Goal: Information Seeking & Learning: Learn about a topic

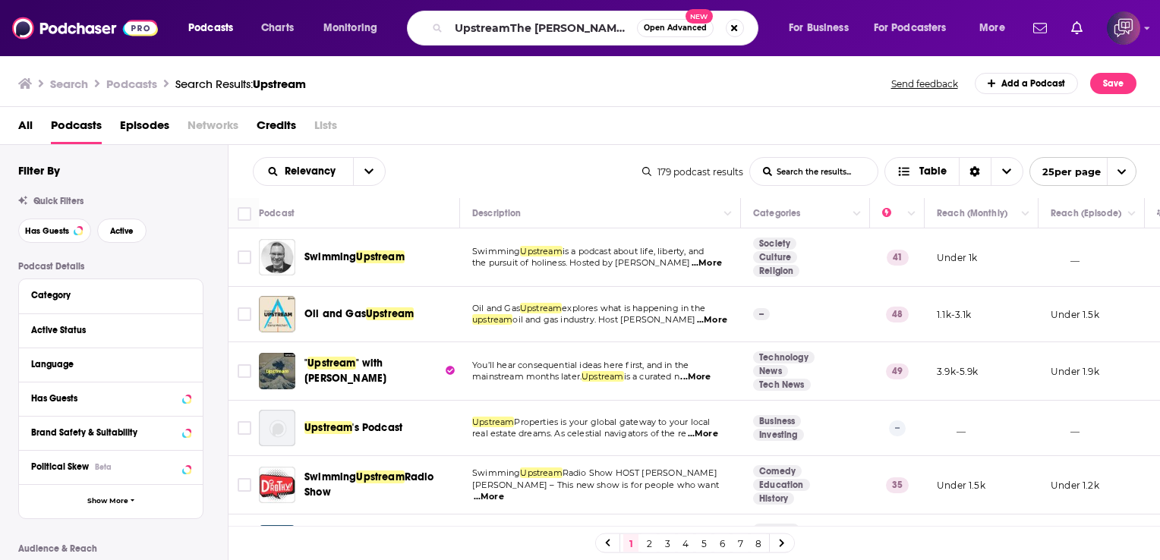
scroll to position [0, 119]
type input "UpstreamThe [PERSON_NAME] Podcast with [PERSON_NAME]"
click at [741, 22] on span "Open Advanced New" at bounding box center [690, 28] width 107 height 18
click at [739, 28] on button "Search podcasts, credits, & more..." at bounding box center [735, 28] width 18 height 18
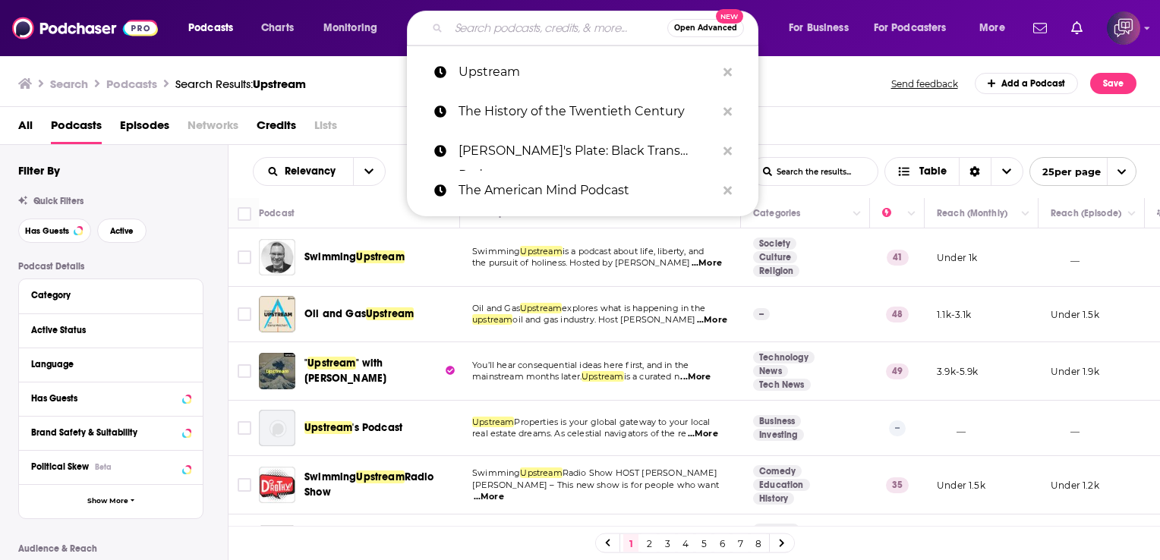
click at [547, 31] on input "Search podcasts, credits, & more..." at bounding box center [558, 28] width 219 height 24
paste input "The [PERSON_NAME] Podcast with [PERSON_NAME]"
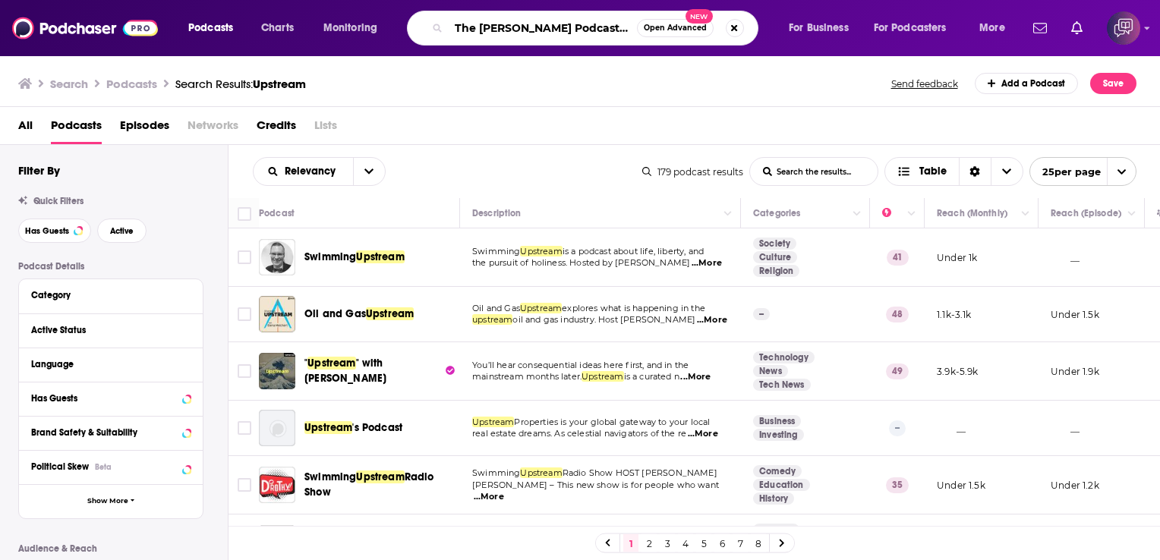
scroll to position [0, 65]
type input "The [PERSON_NAME] Podcast with [PERSON_NAME]"
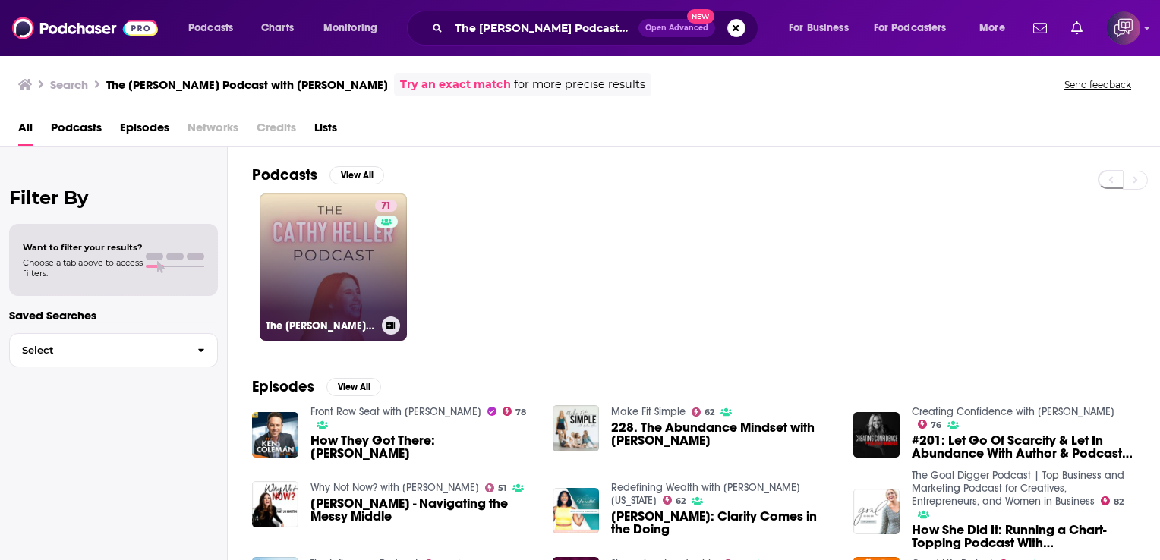
click at [324, 258] on link "71 The [PERSON_NAME] Podcast with [PERSON_NAME]" at bounding box center [333, 267] width 147 height 147
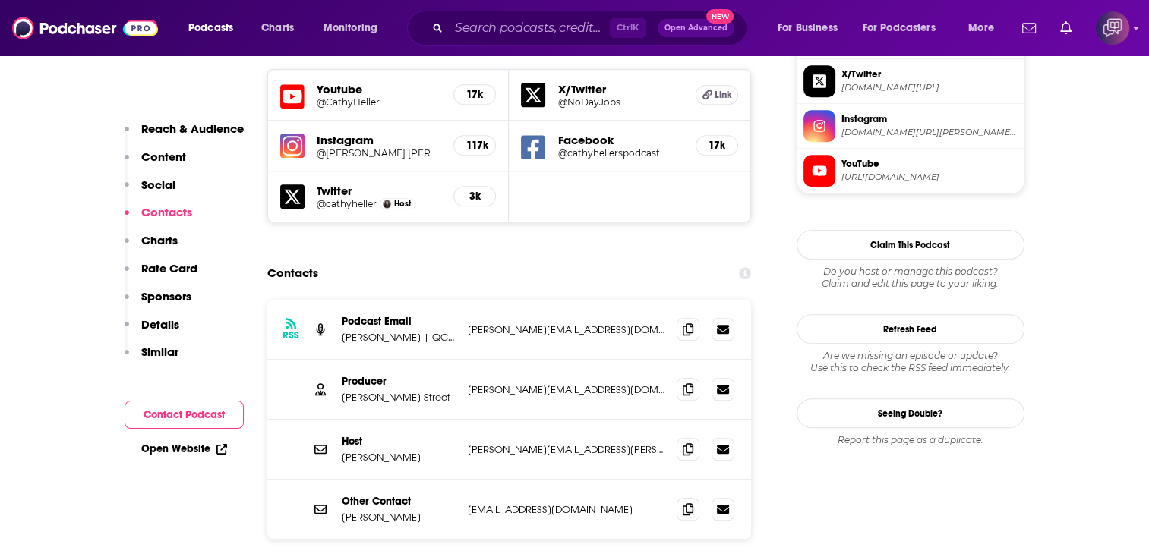
scroll to position [1367, 0]
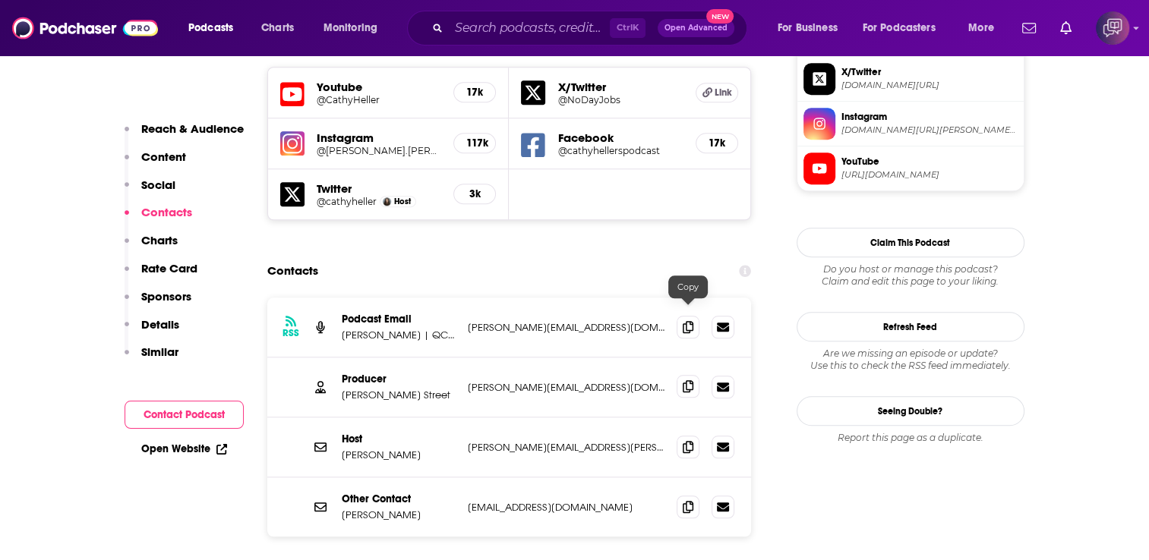
click at [691, 380] on icon at bounding box center [688, 386] width 11 height 12
click at [684, 440] on icon at bounding box center [688, 446] width 11 height 12
click at [538, 30] on input "Search podcasts, credits, & more..." at bounding box center [529, 28] width 161 height 24
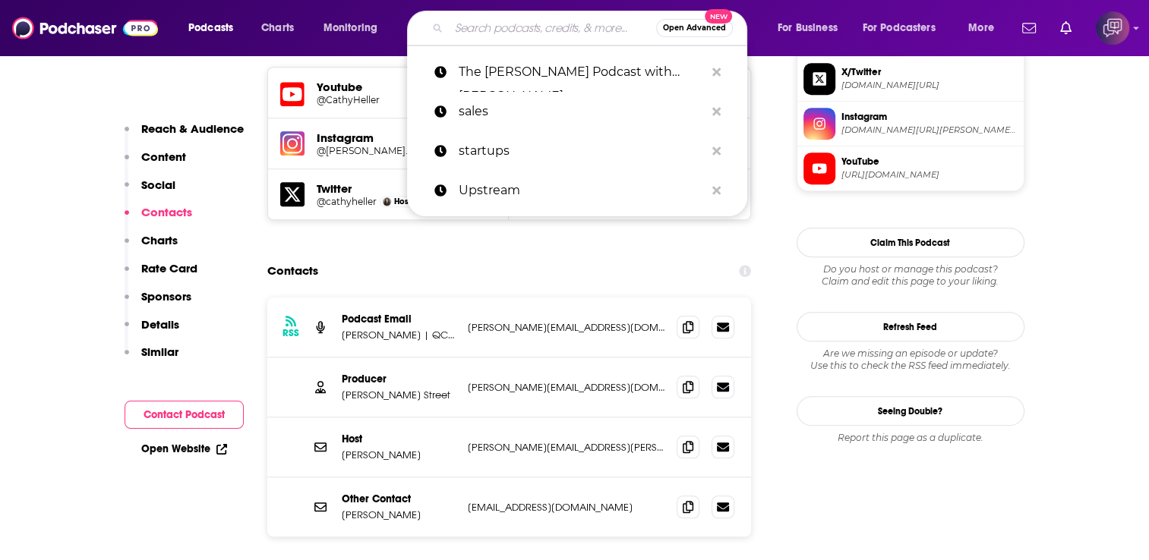
paste input "Deeply Well with [PERSON_NAME]"
type input "Deeply Well with [PERSON_NAME]"
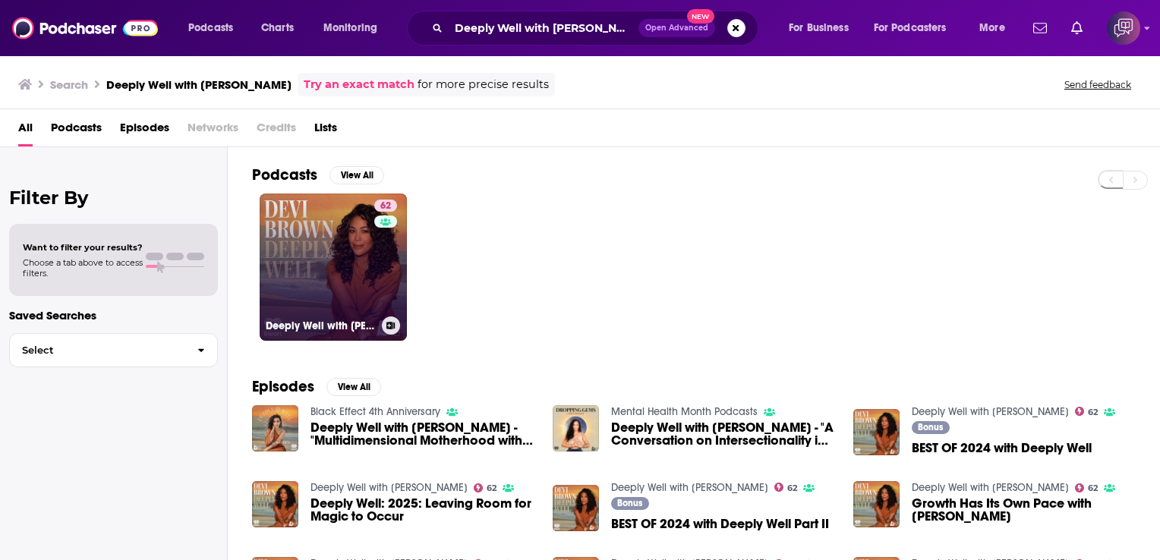
click at [289, 232] on link "62 Deeply Well with [PERSON_NAME]" at bounding box center [333, 267] width 147 height 147
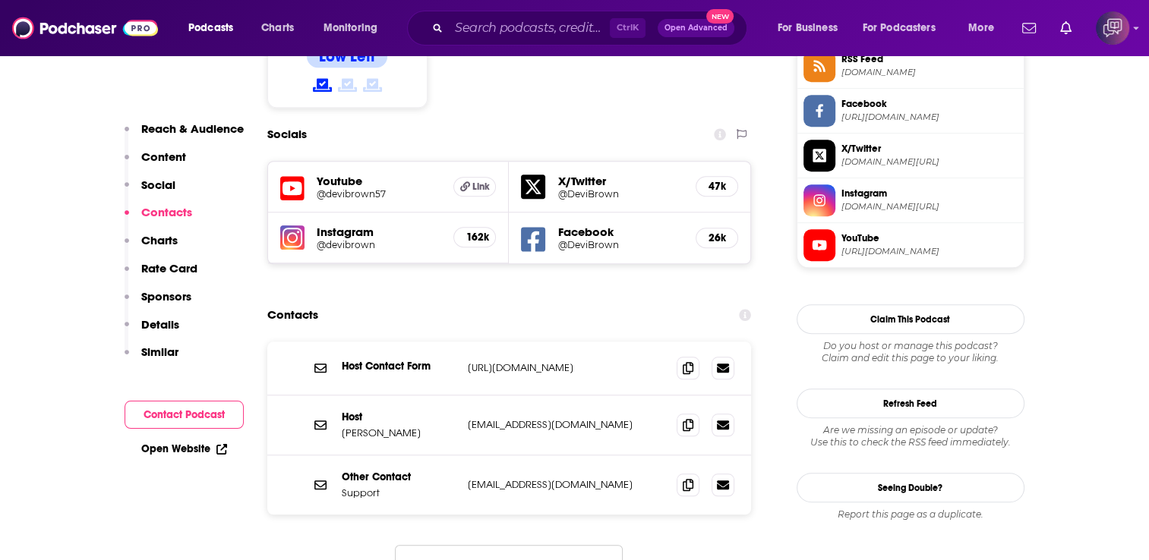
scroll to position [1291, 0]
click at [683, 472] on span at bounding box center [688, 483] width 23 height 23
click at [482, 22] on input "Search podcasts, credits, & more..." at bounding box center [529, 28] width 161 height 24
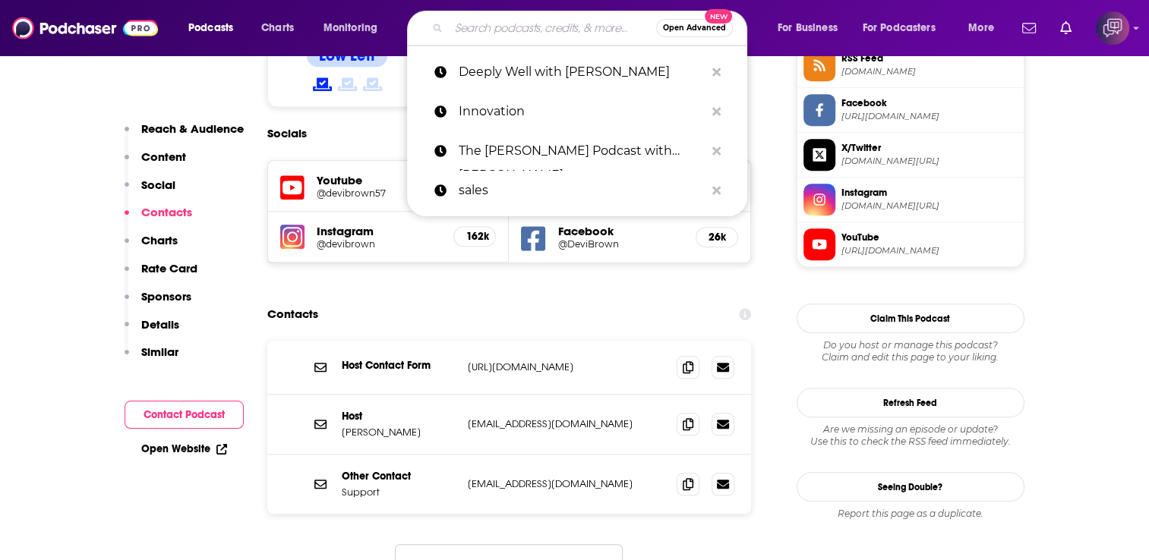
paste input "Inner Work: A Spiritual Growth Podcast"
type input "Inner Work: A Spiritual Growth Podcast"
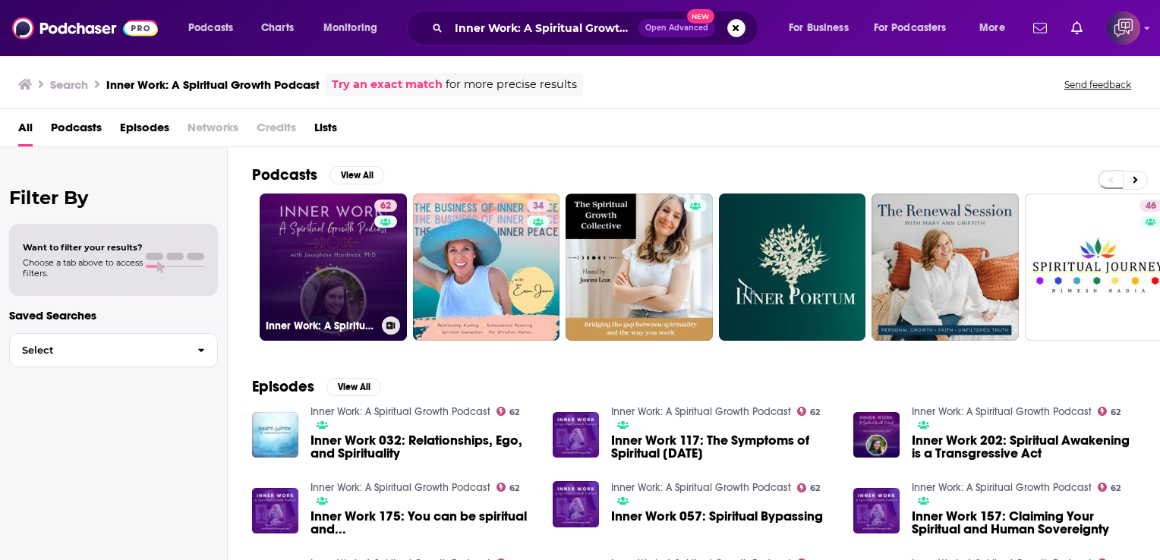
click at [313, 240] on link "62 Inner Work: A Spiritual Growth Podcast" at bounding box center [333, 267] width 147 height 147
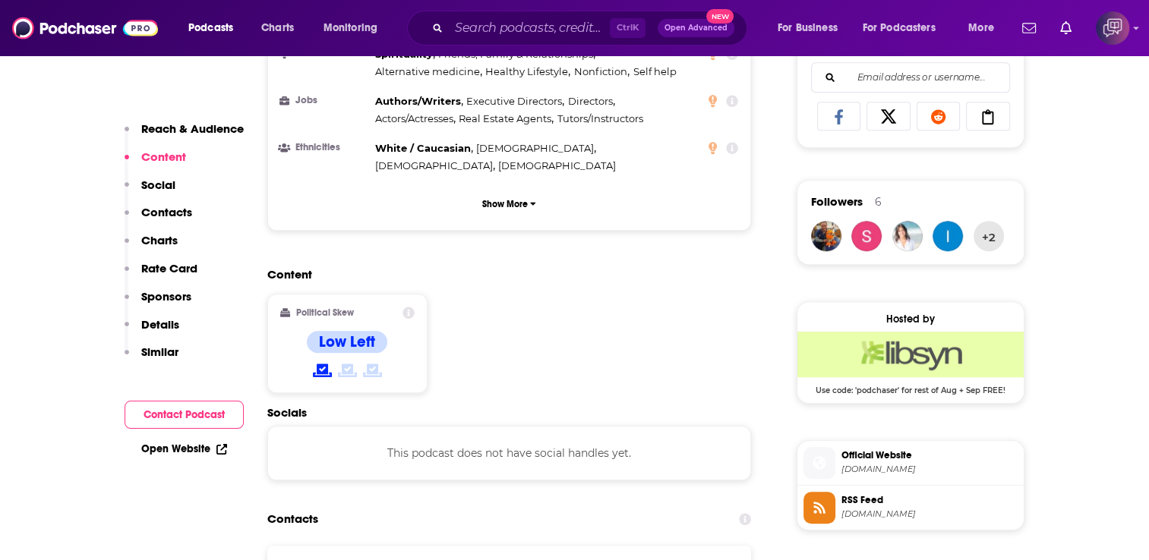
scroll to position [1139, 0]
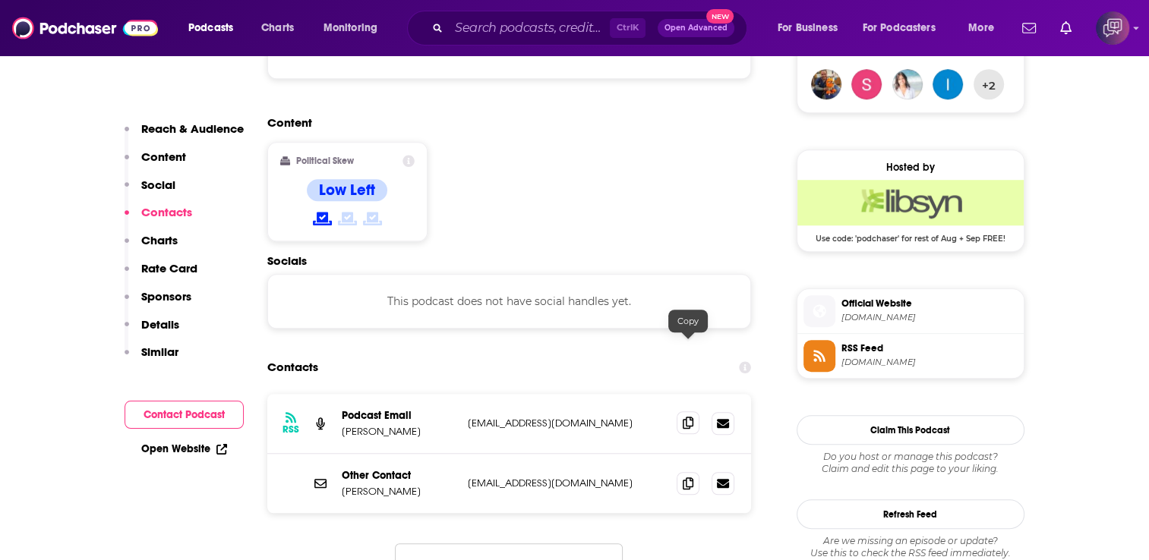
click at [693, 417] on icon at bounding box center [688, 423] width 11 height 12
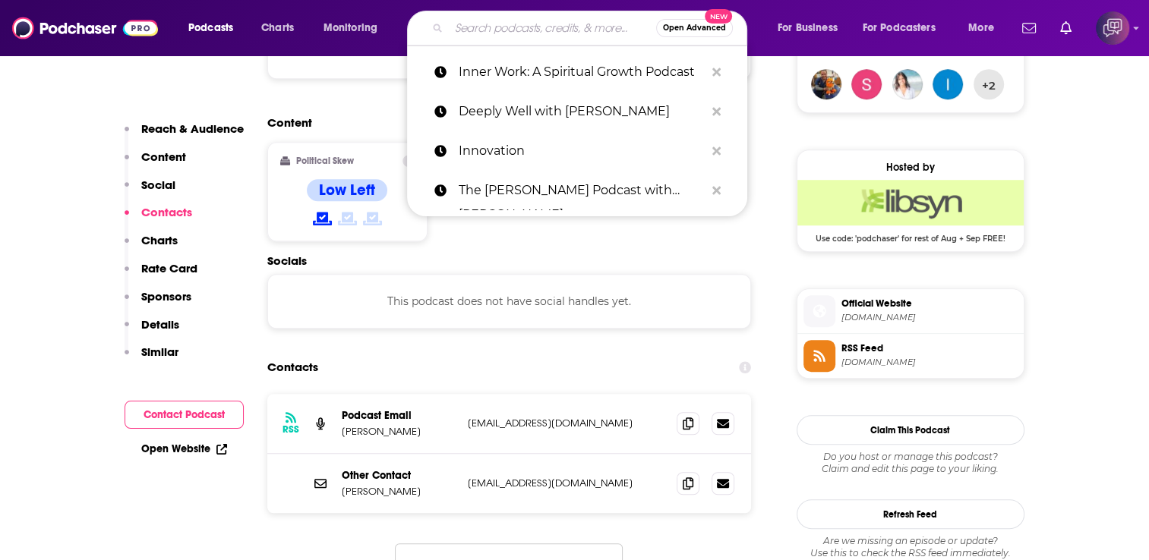
click at [472, 23] on input "Search podcasts, credits, & more..." at bounding box center [552, 28] width 207 height 24
paste input "Life Coaching with [PERSON_NAME]"
type input "Life Coaching with [PERSON_NAME]"
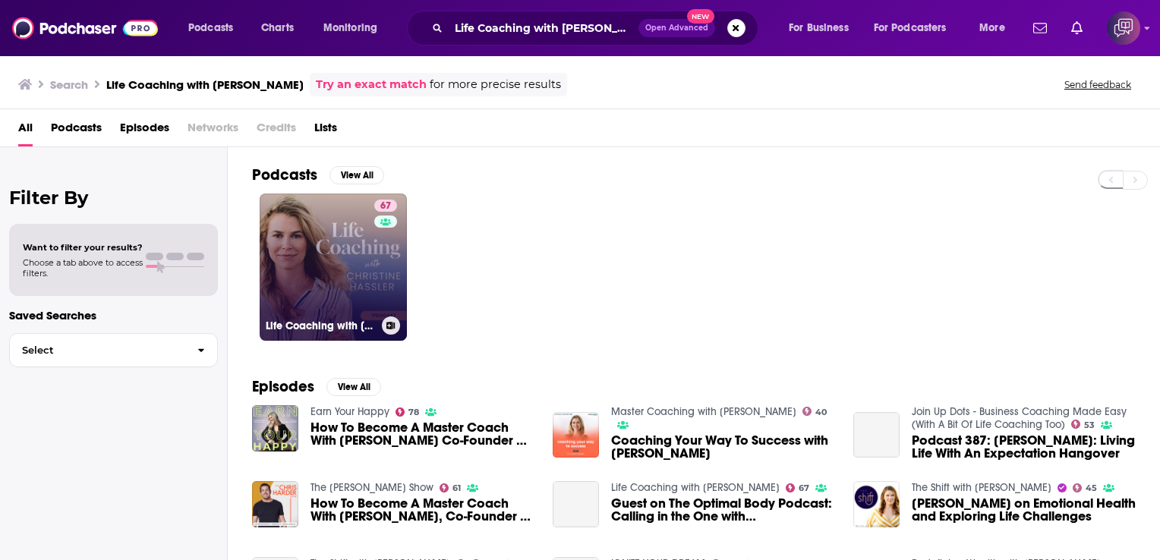
click at [337, 261] on link "67 Life Coaching with [PERSON_NAME]" at bounding box center [333, 267] width 147 height 147
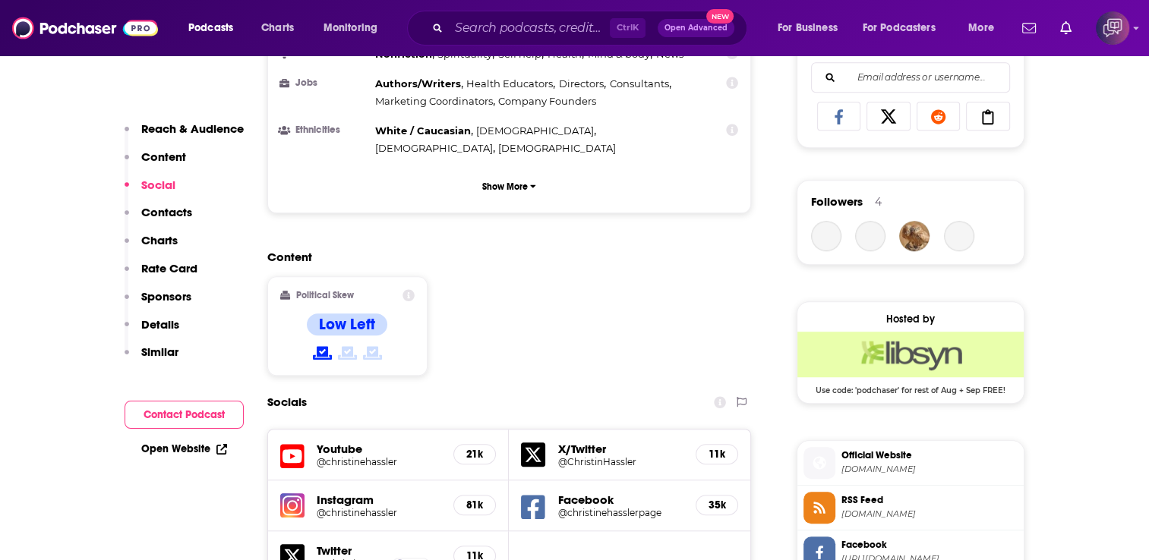
scroll to position [1367, 0]
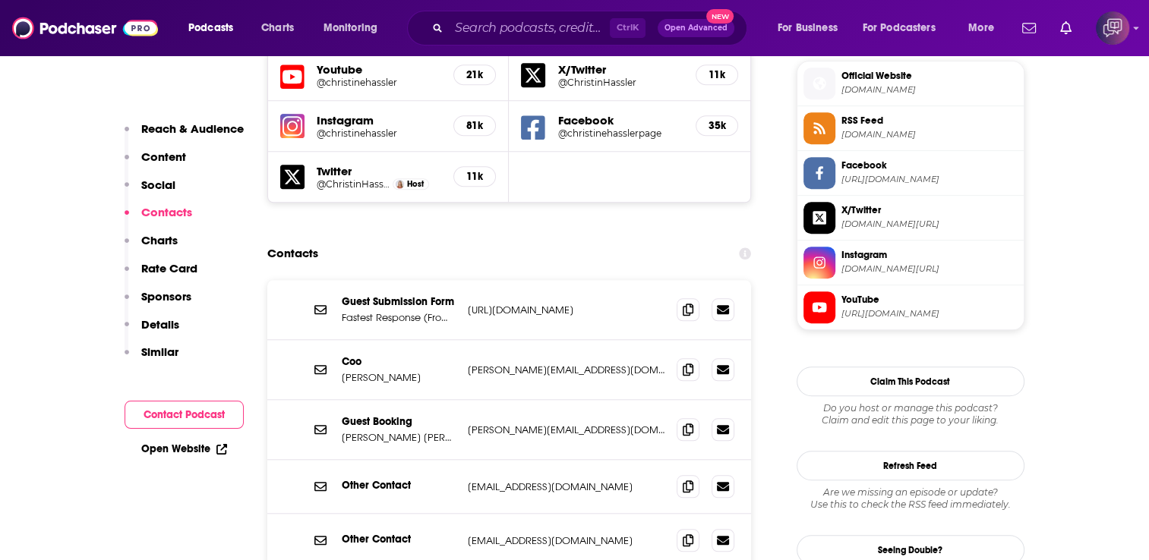
click at [508, 5] on div "Podcasts Charts Monitoring Ctrl K Open Advanced New For Business For Podcasters…" at bounding box center [574, 28] width 1149 height 56
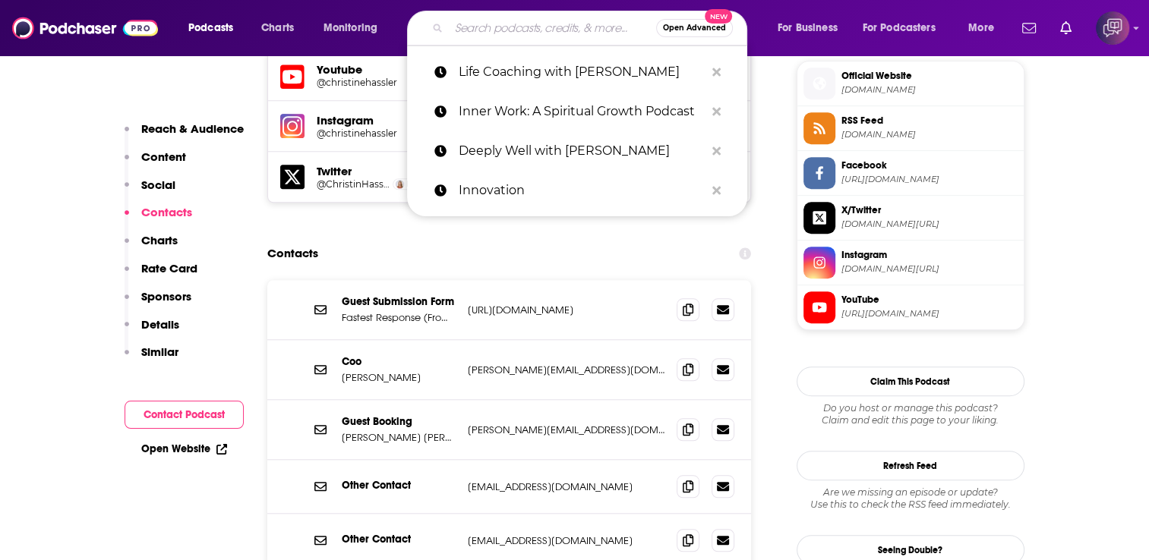
click at [513, 32] on input "Search podcasts, credits, & more..." at bounding box center [552, 28] width 207 height 24
paste input "The Rise & Conquer Podcast"
type input "The Rise & Conquer Podcast"
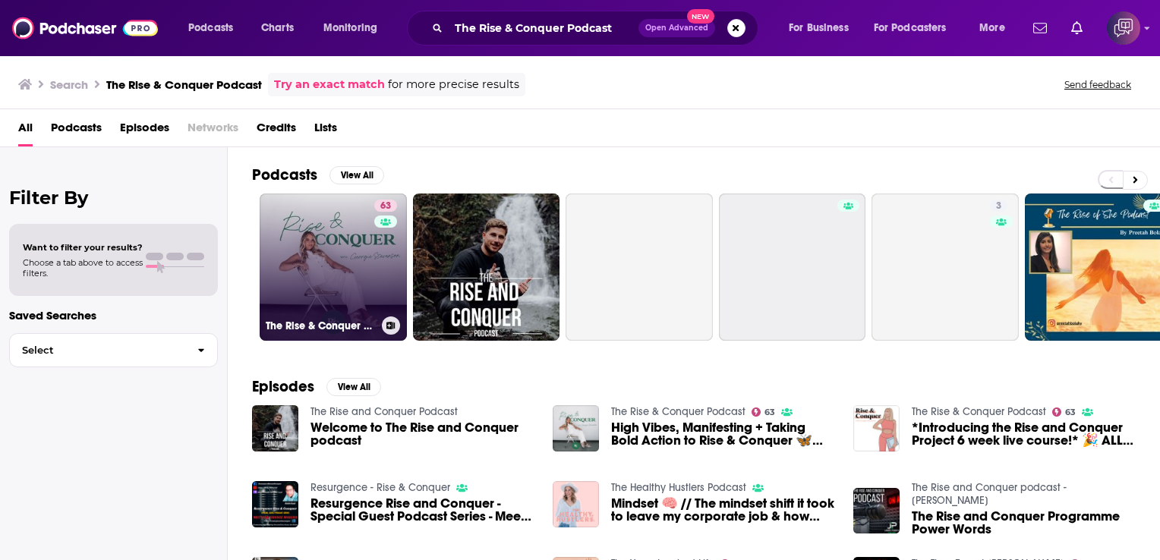
click at [346, 235] on link "63 The Rise & Conquer Podcast" at bounding box center [333, 267] width 147 height 147
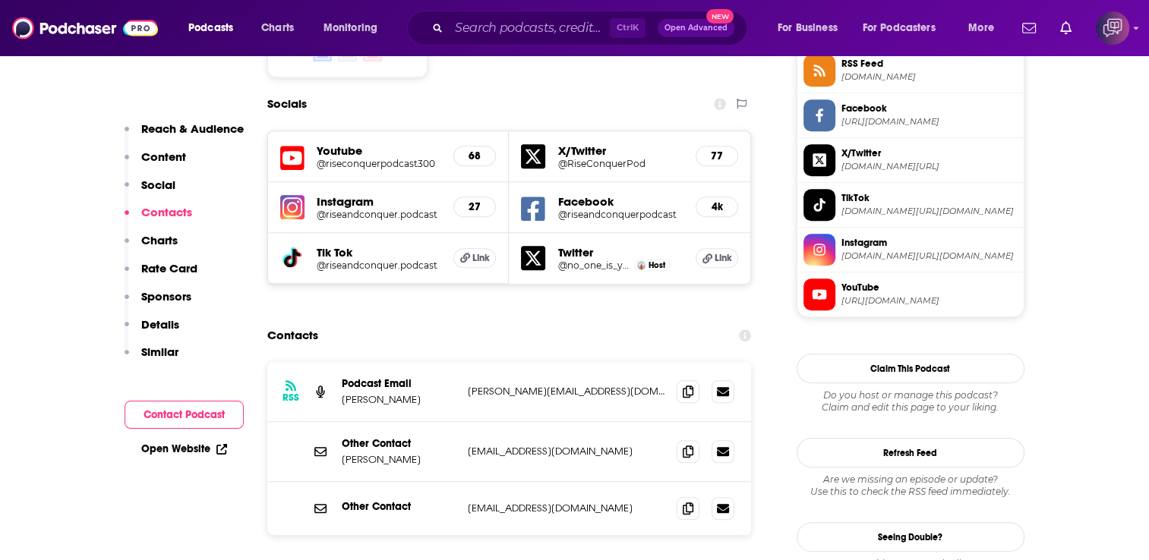
scroll to position [1291, 0]
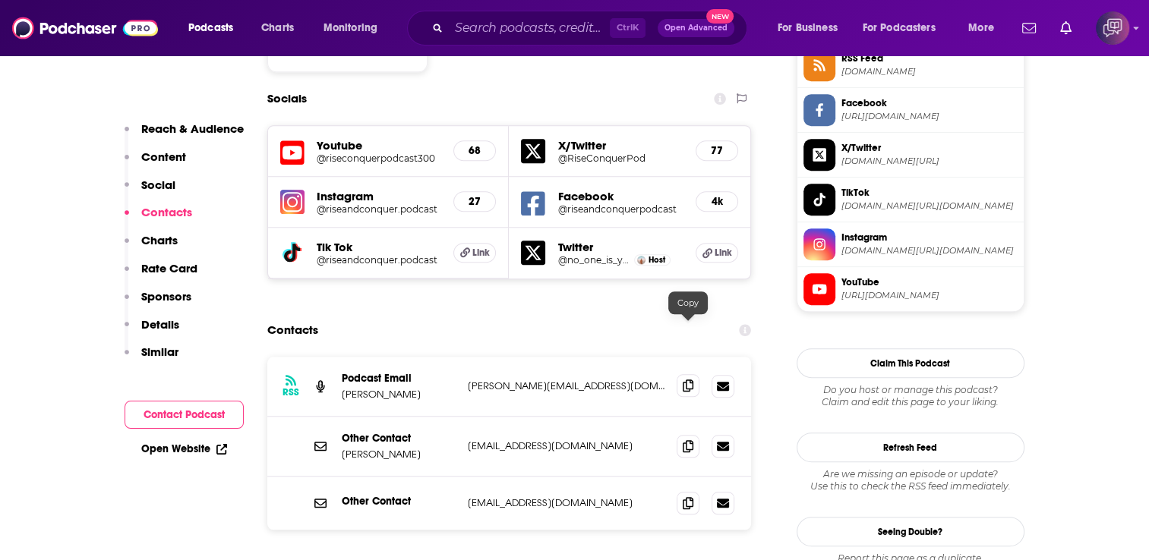
click at [693, 380] on icon at bounding box center [688, 386] width 11 height 12
click at [680, 491] on span at bounding box center [688, 502] width 23 height 23
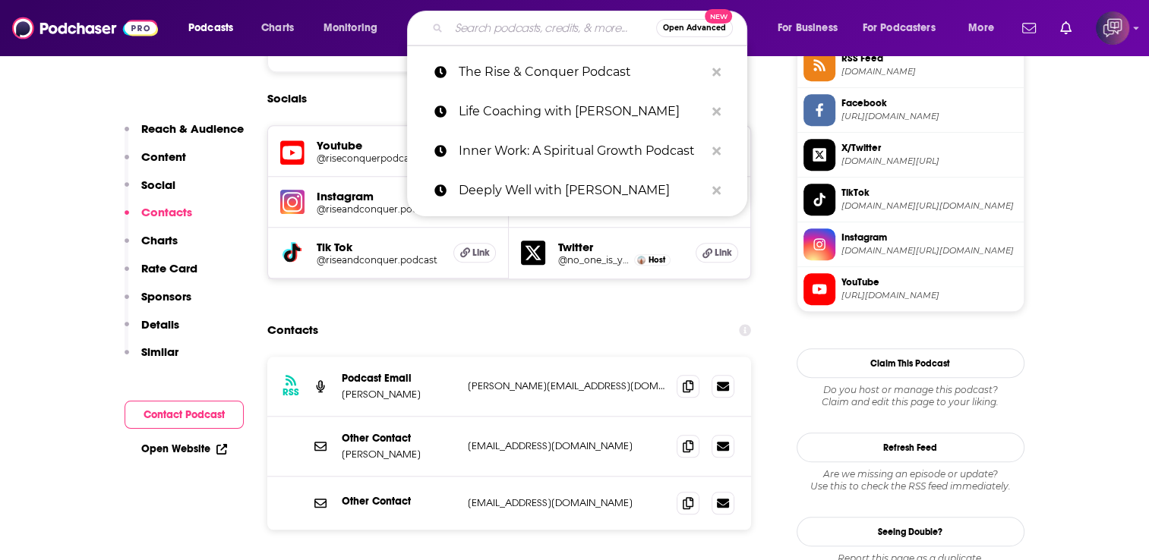
click at [466, 28] on input "Search podcasts, credits, & more..." at bounding box center [552, 28] width 207 height 24
paste input "Rebank: Fintech Analysis"
type input "Rebank: Fintech Analysis"
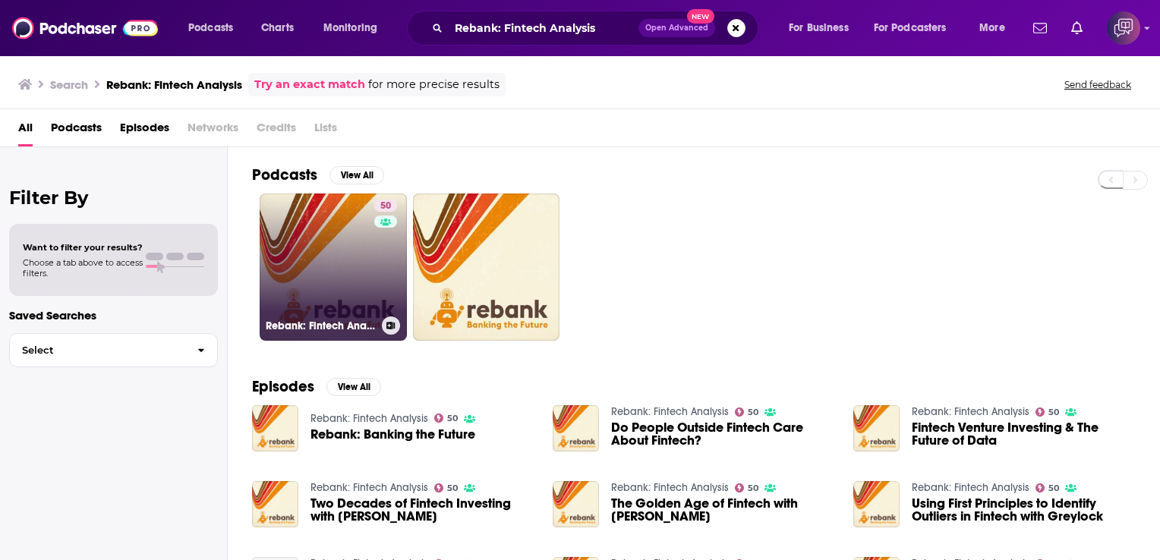
click at [319, 226] on link "50 Rebank: Fintech Analysis" at bounding box center [333, 267] width 147 height 147
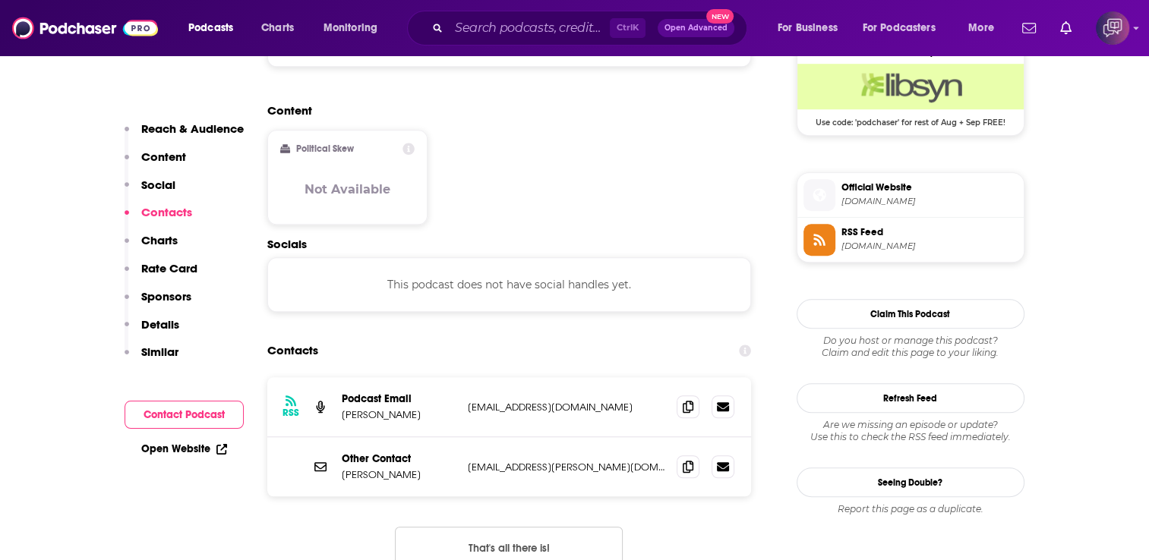
scroll to position [1139, 0]
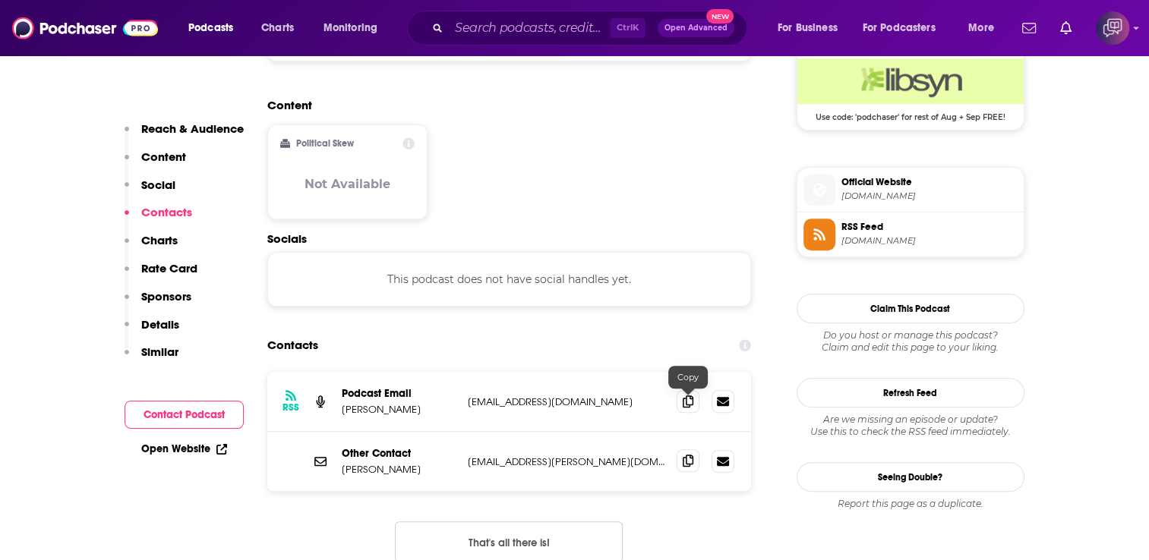
click at [685, 455] on icon at bounding box center [688, 461] width 11 height 12
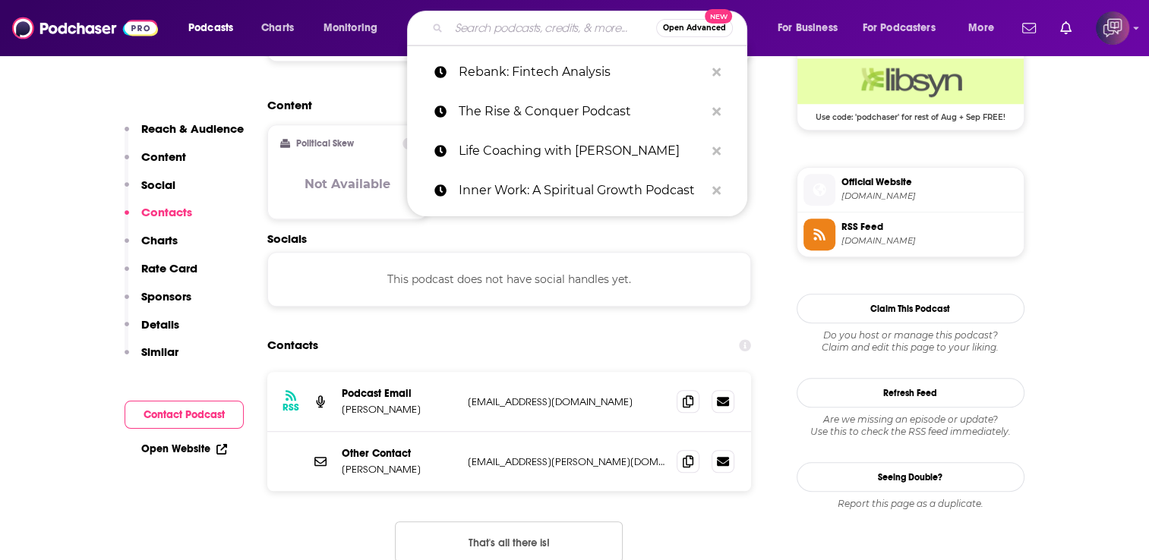
click at [482, 23] on input "Search podcasts, credits, & more..." at bounding box center [552, 28] width 207 height 24
paste input "🎙️ [DOMAIN_NAME]™ – Europe’s Voice on Startups, VC, Innovation & Growth"
type input "🎙️ [DOMAIN_NAME]™ – Europe’s Voice on Startups, VC, Innovation & Growth"
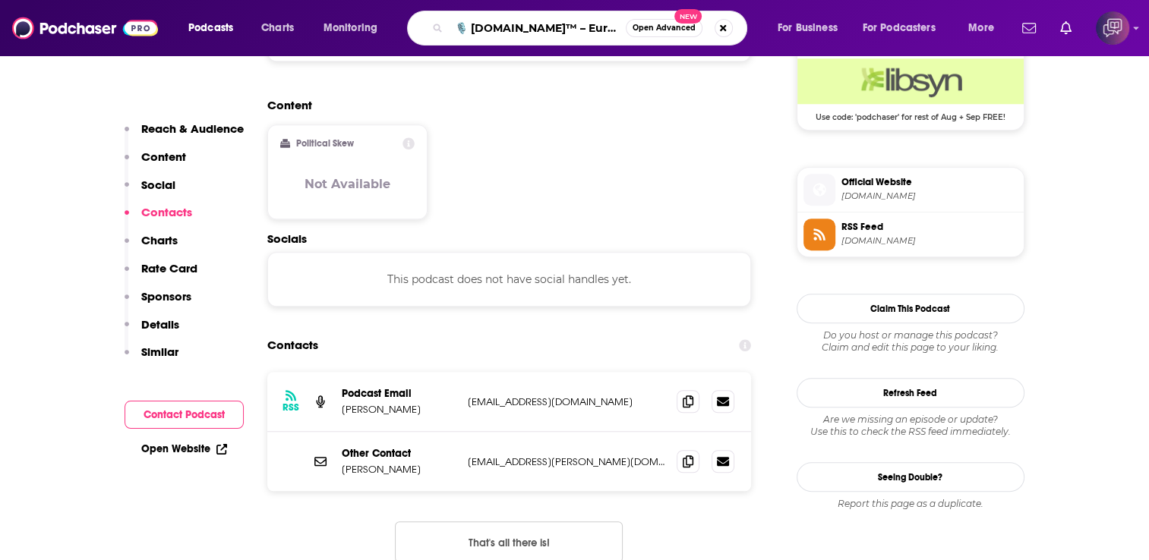
scroll to position [0, 242]
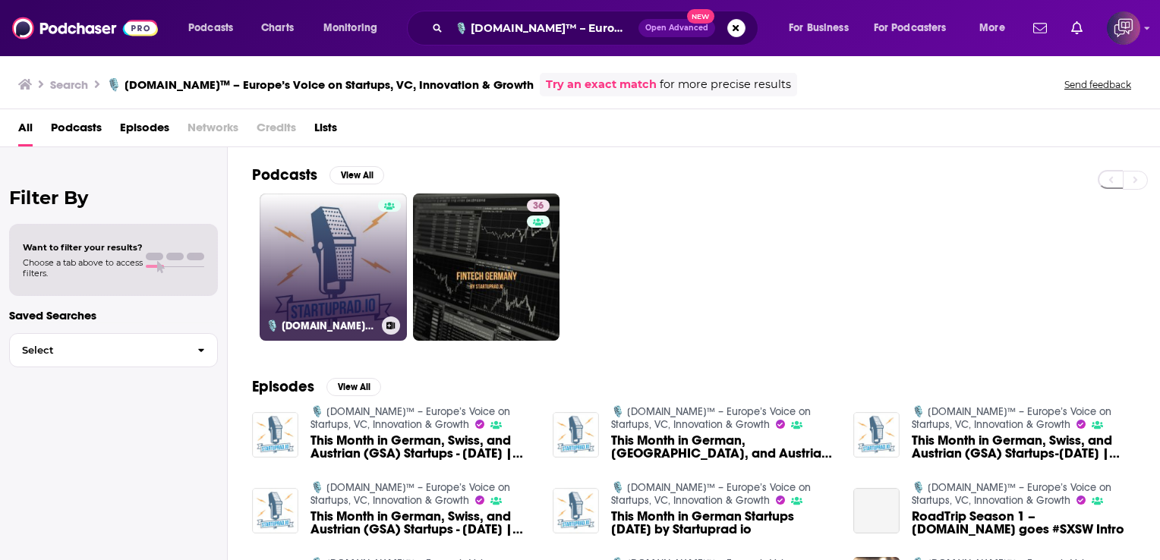
click at [316, 212] on link "🎙️ [DOMAIN_NAME]™ – Europe’s Voice on Startups, VC, Innovation & Growth" at bounding box center [333, 267] width 147 height 147
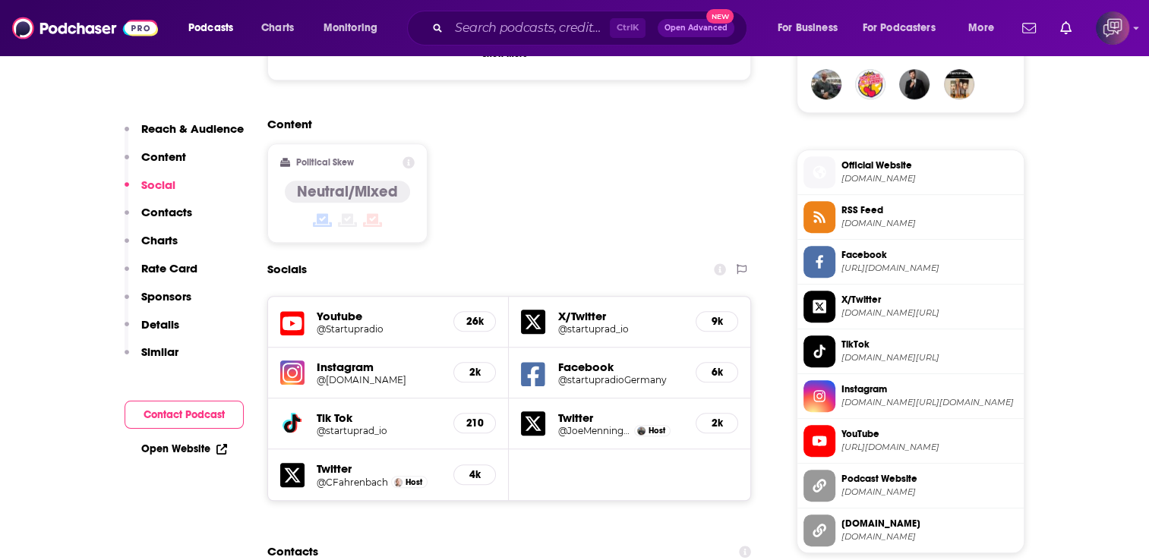
scroll to position [1519, 0]
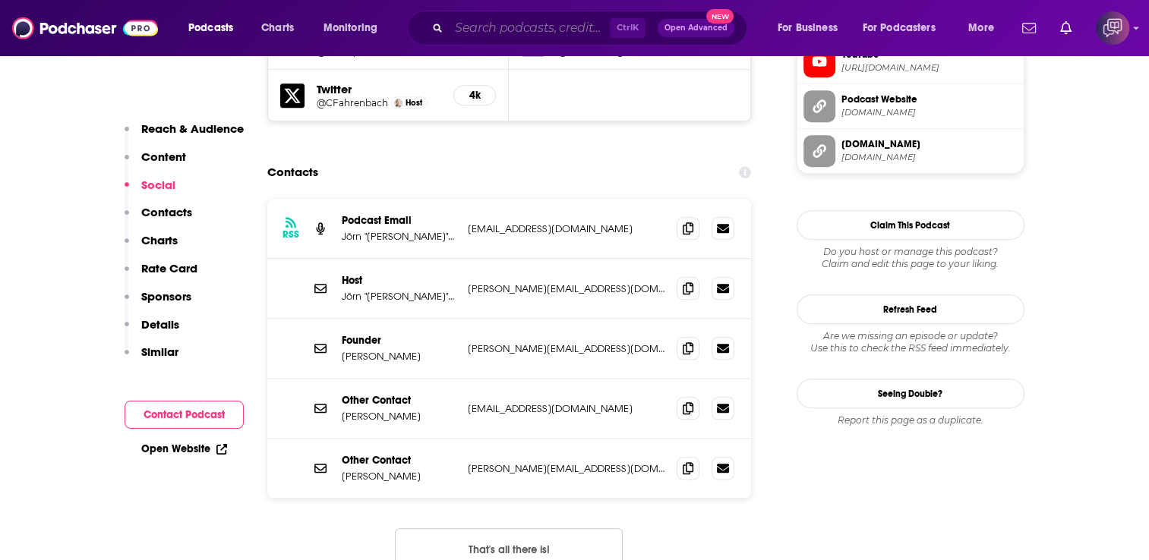
click at [514, 22] on input "Search podcasts, credits, & more..." at bounding box center [529, 28] width 161 height 24
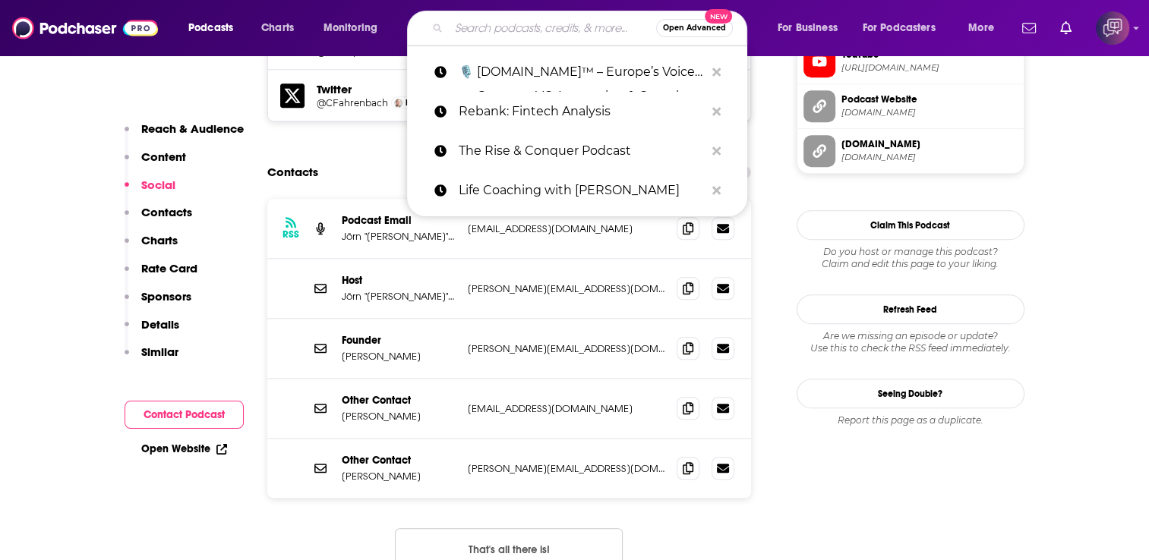
paste input "[PERSON_NAME] with [PERSON_NAME]"
type input "[PERSON_NAME] with [PERSON_NAME]"
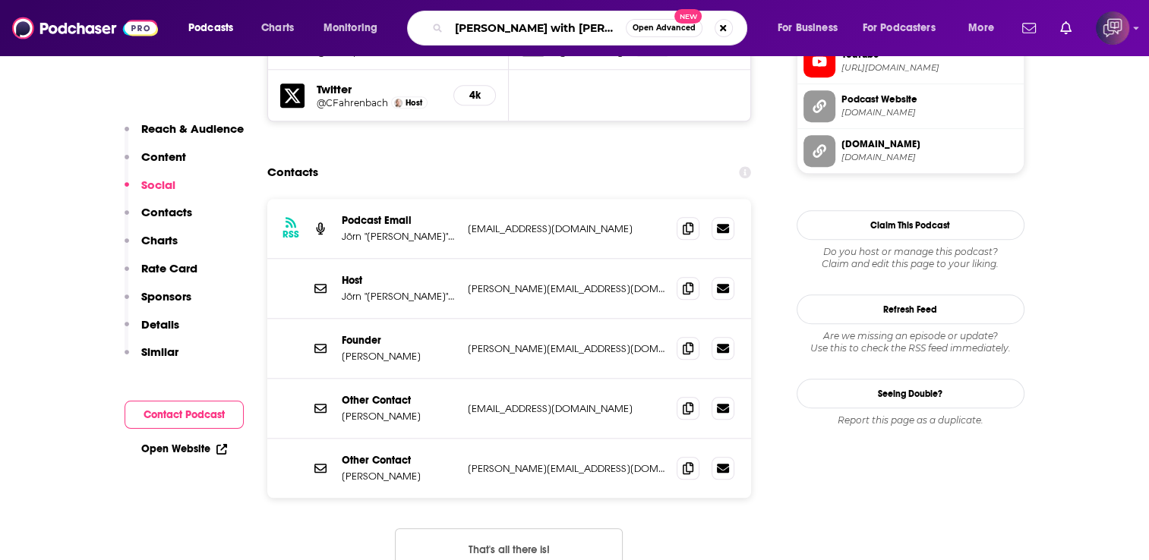
scroll to position [0, 14]
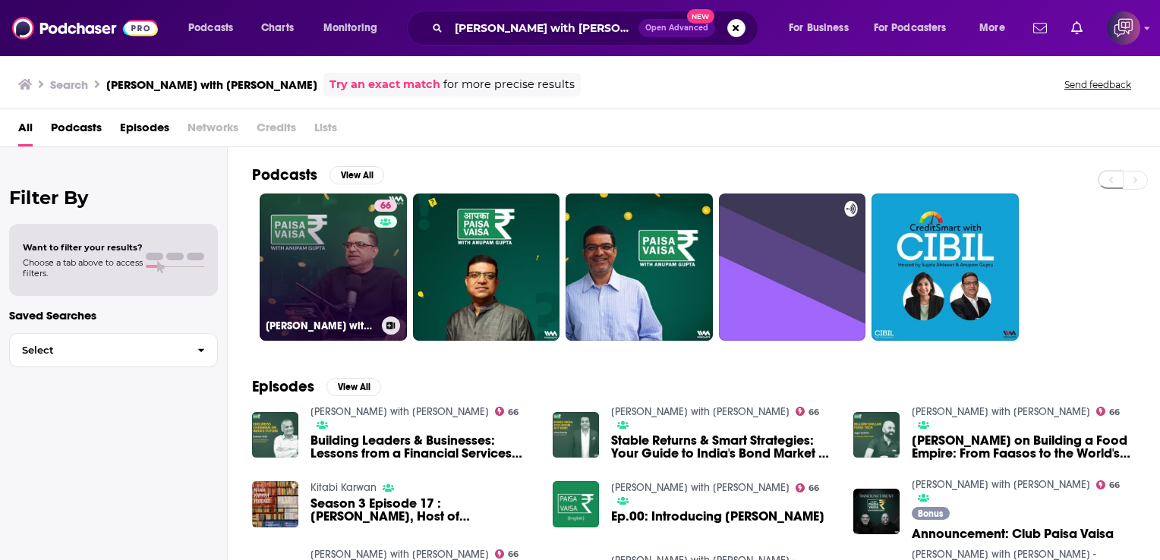
click at [362, 248] on link "66 [PERSON_NAME] with [PERSON_NAME]" at bounding box center [333, 267] width 147 height 147
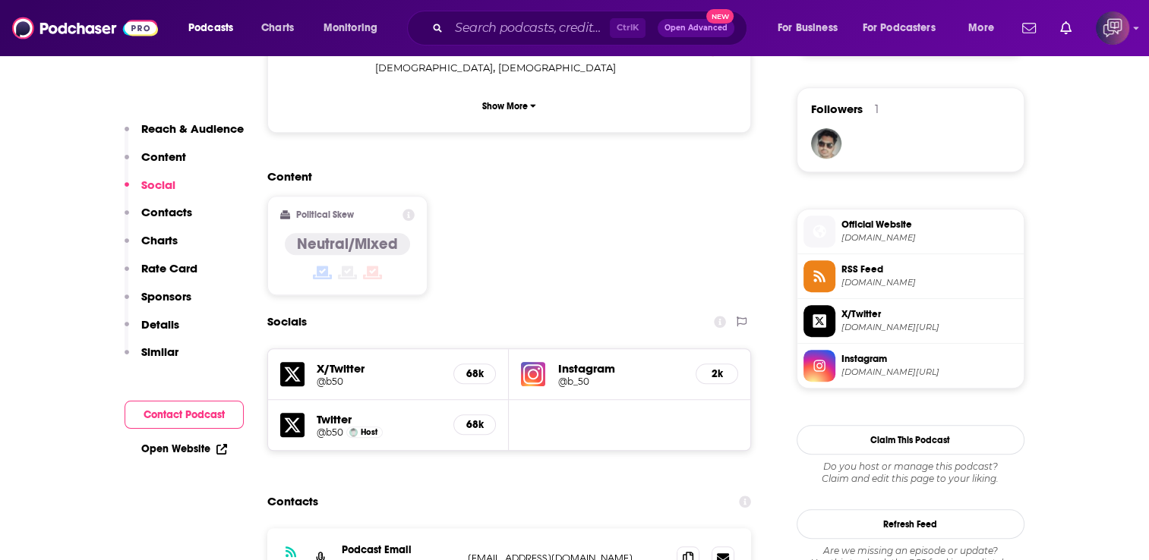
scroll to position [1215, 0]
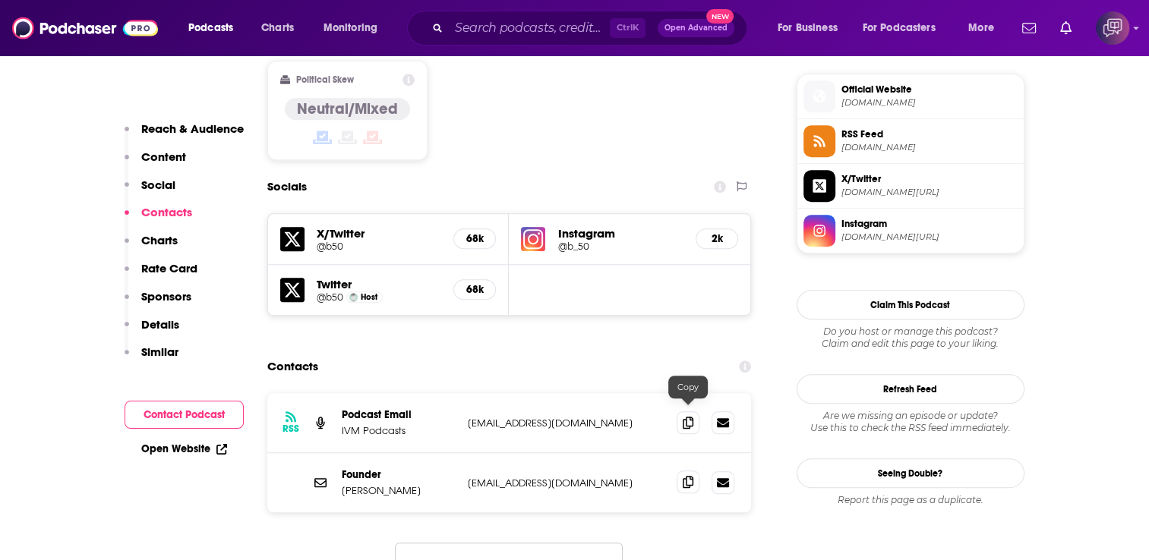
click at [687, 476] on icon at bounding box center [688, 482] width 11 height 12
click at [528, 27] on input "Search podcasts, credits, & more..." at bounding box center [529, 28] width 161 height 24
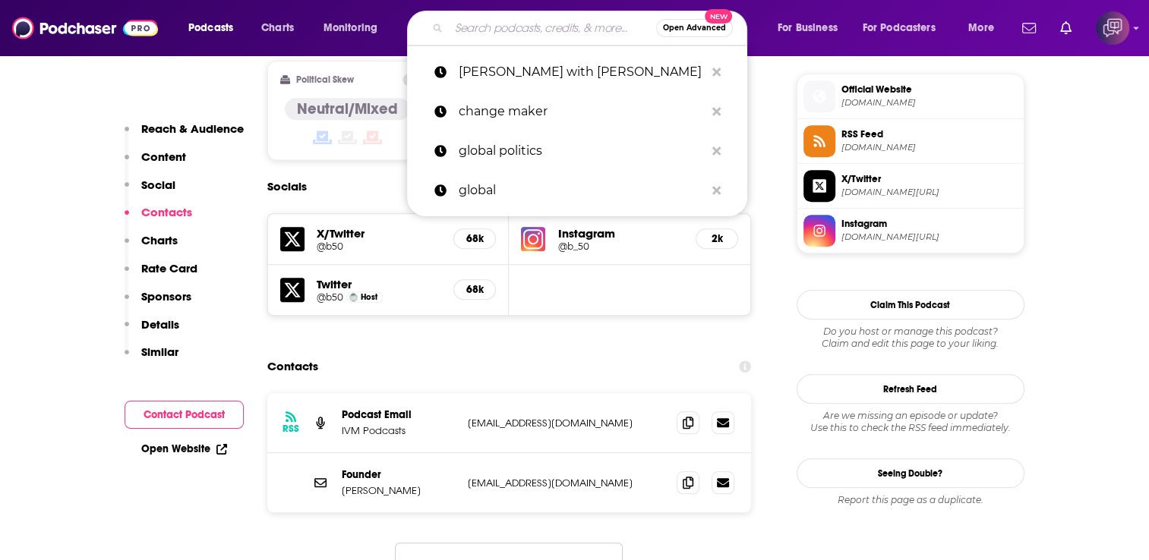
paste input "The Clever Girls Know Podcast With [PERSON_NAME]"
type input "The Clever Girls Know Podcast With [PERSON_NAME]"
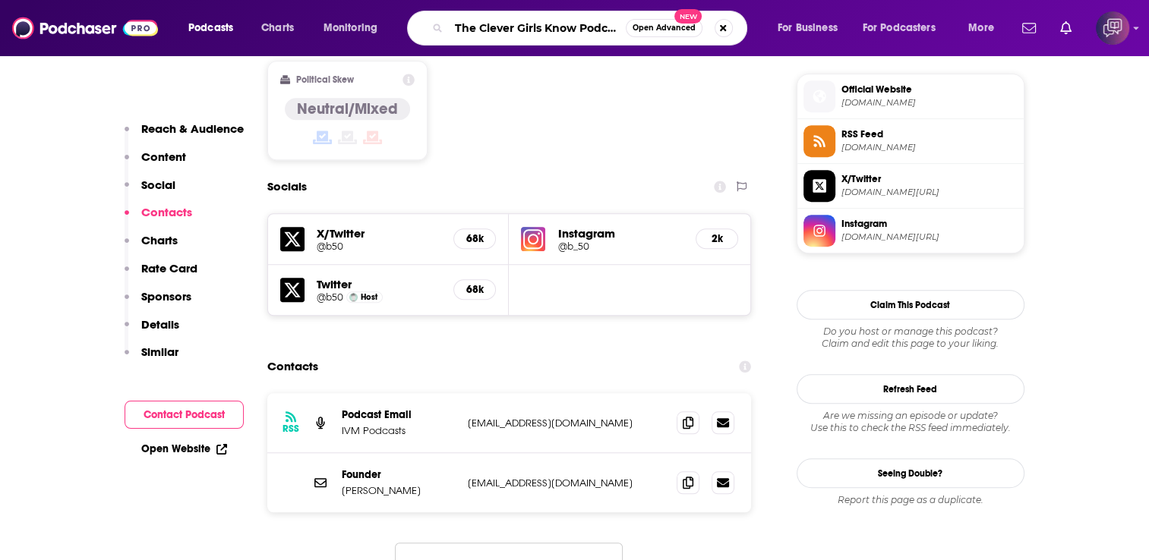
scroll to position [0, 113]
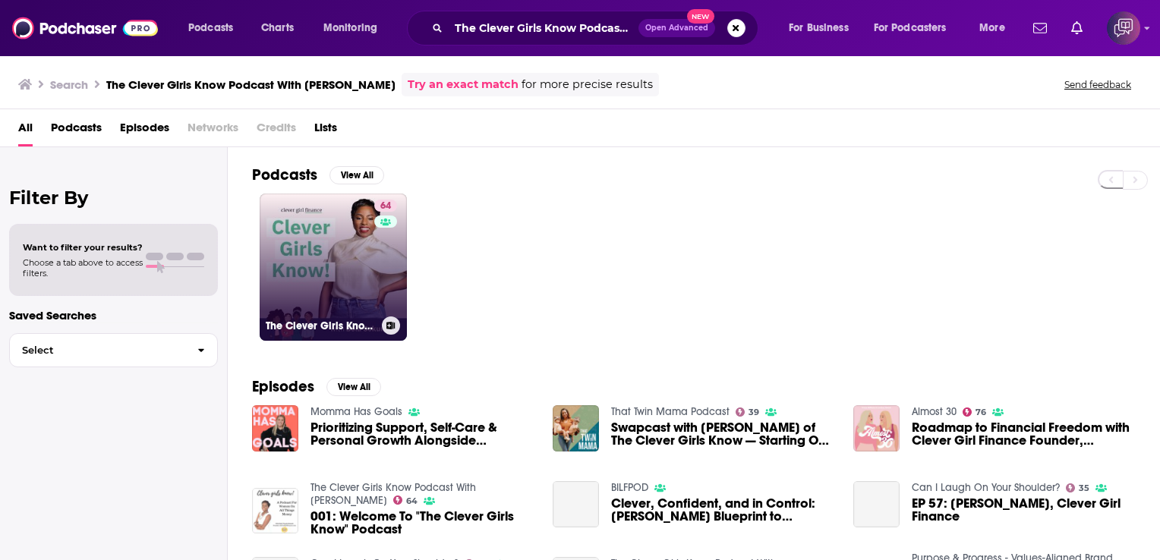
click at [362, 238] on link "64 The Clever Girls Know Podcast With [PERSON_NAME]" at bounding box center [333, 267] width 147 height 147
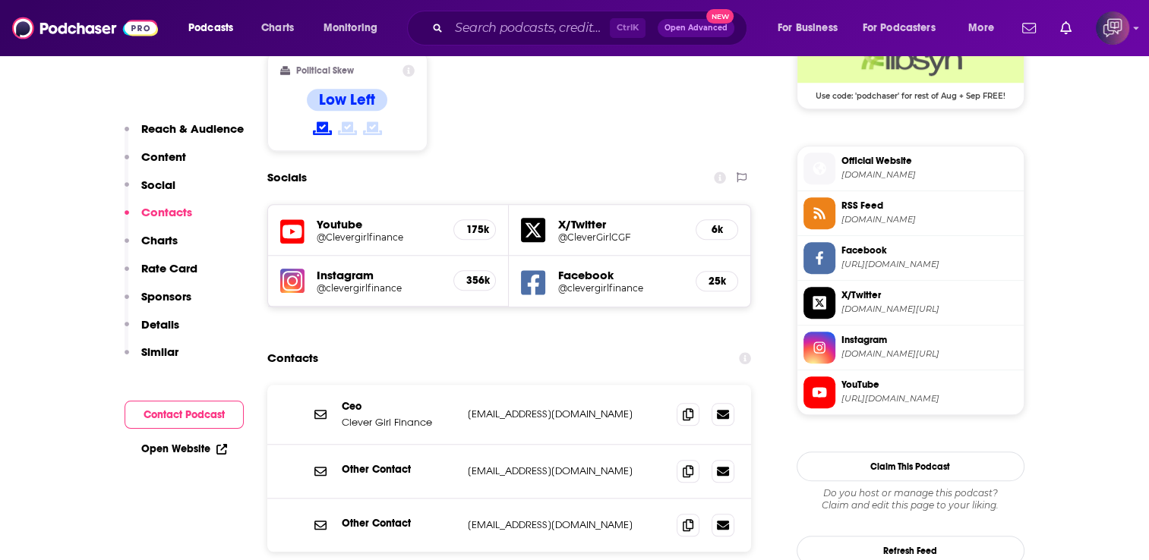
scroll to position [1291, 0]
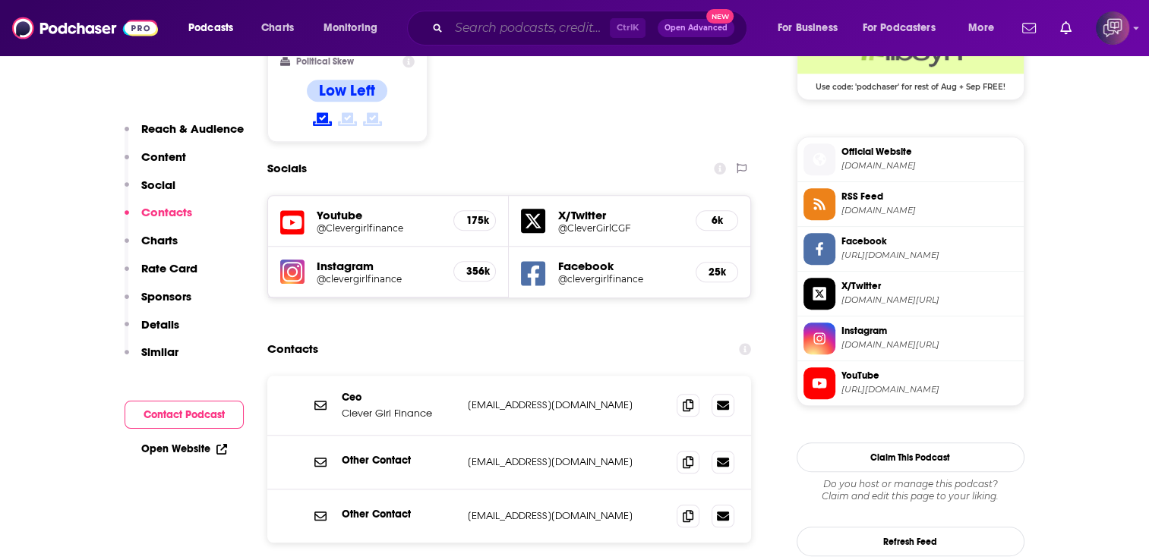
click at [464, 31] on input "Search podcasts, credits, & more..." at bounding box center [529, 28] width 161 height 24
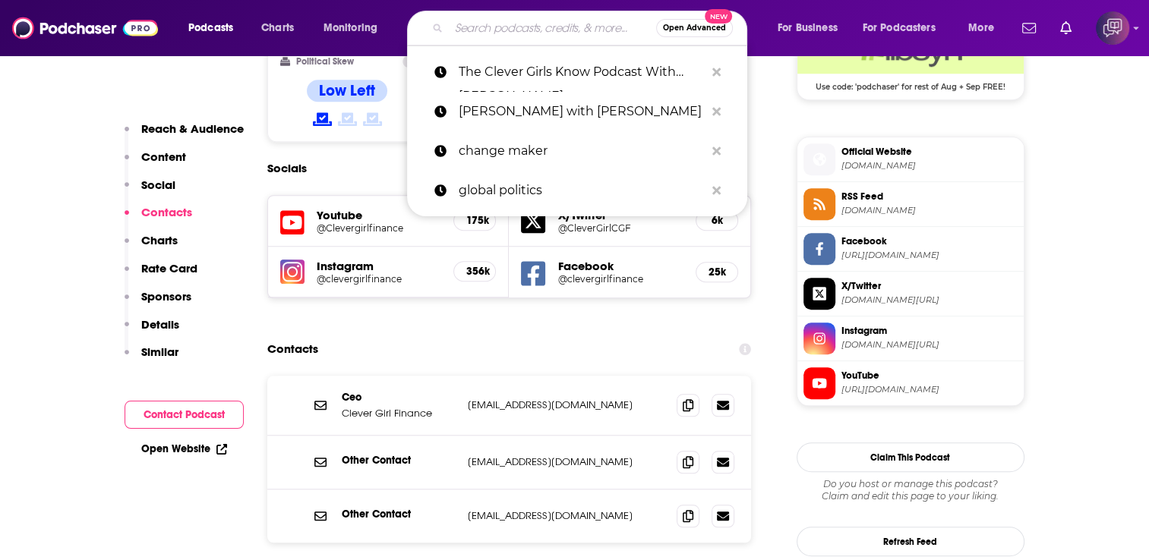
paste input "Venture Capital"
type input "Venture Capital"
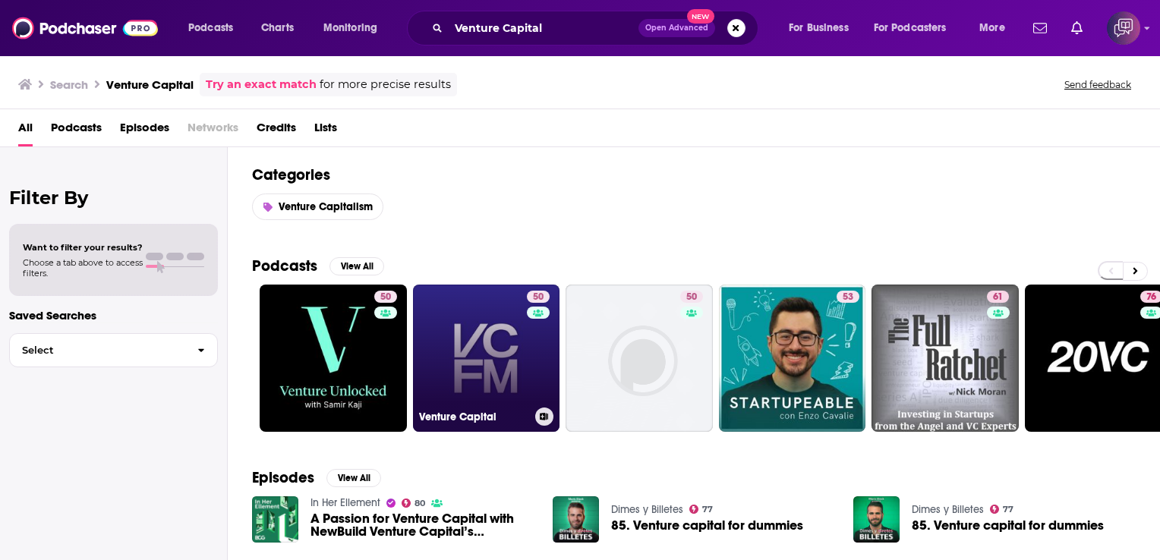
click at [442, 340] on link "50 Venture Capital" at bounding box center [486, 358] width 147 height 147
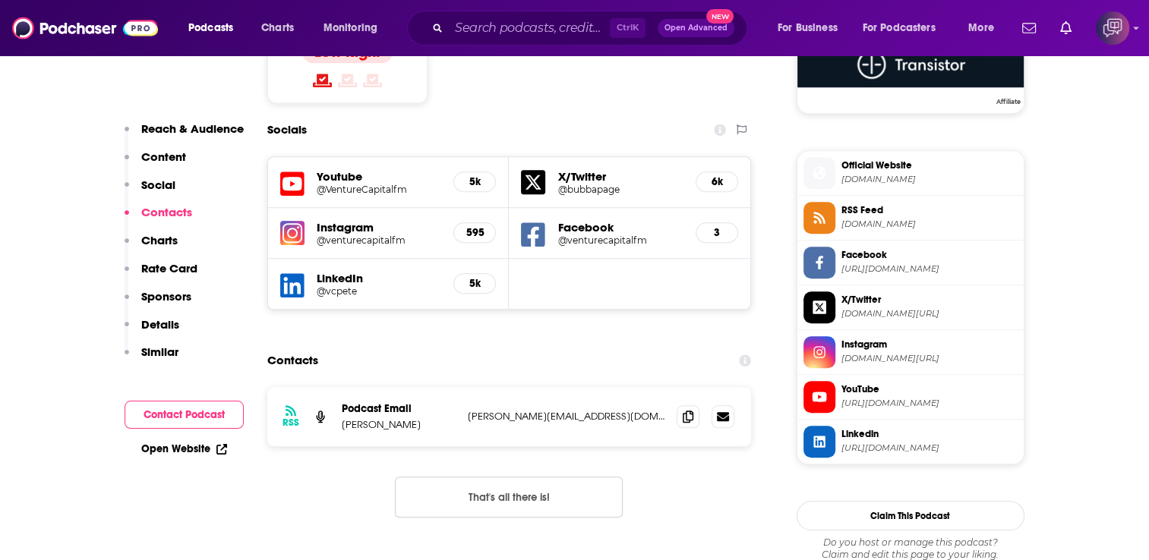
scroll to position [1367, 0]
